Goal: Task Accomplishment & Management: Complete application form

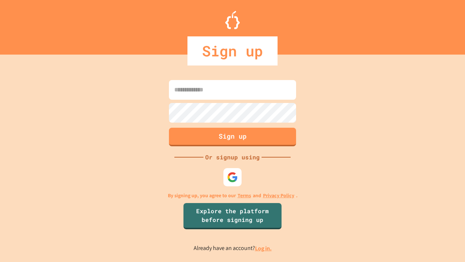
click at [264, 248] on link "Log in." at bounding box center [263, 248] width 17 height 8
